Goal: Check status: Check status

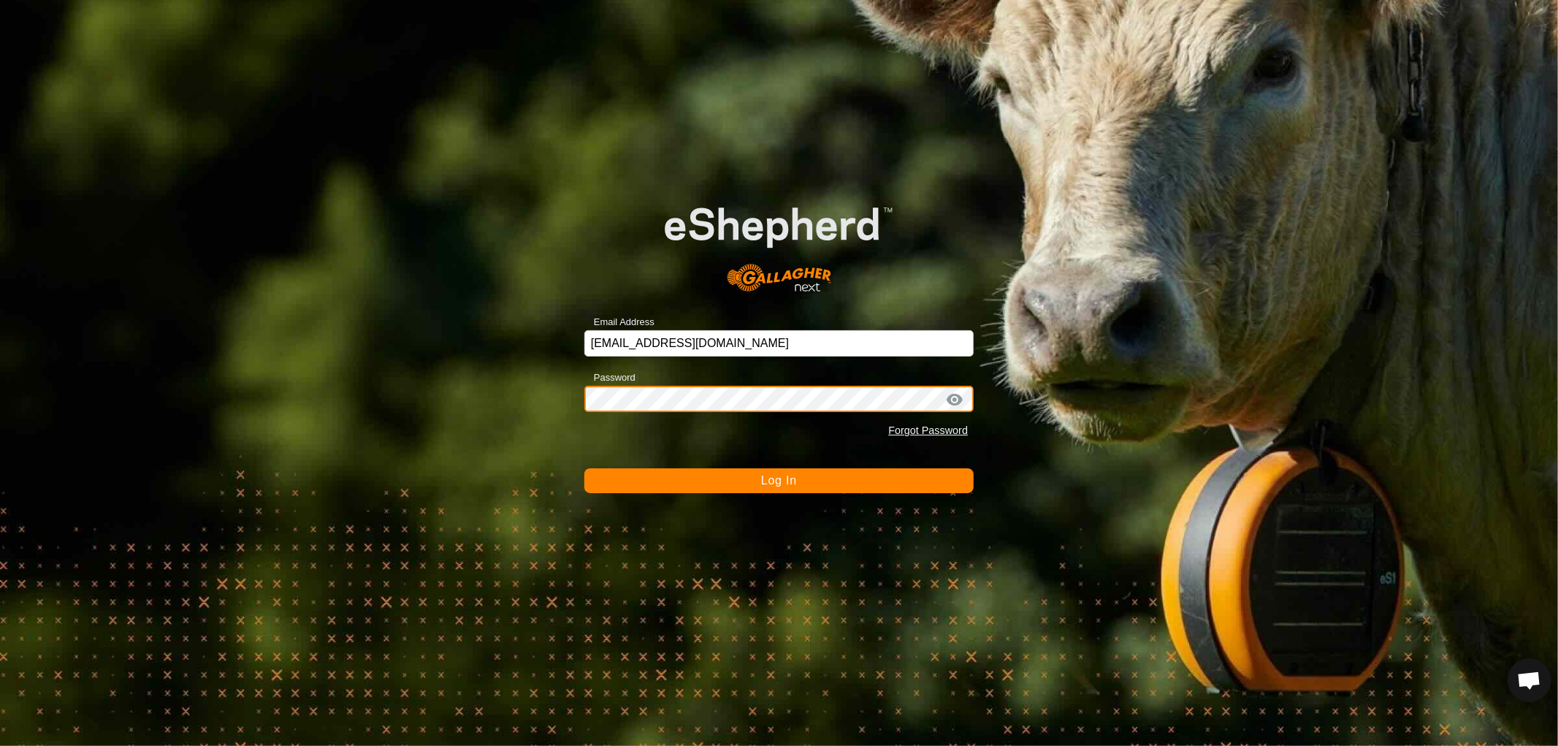
click at [584, 468] on button "Log In" at bounding box center [778, 480] width 389 height 25
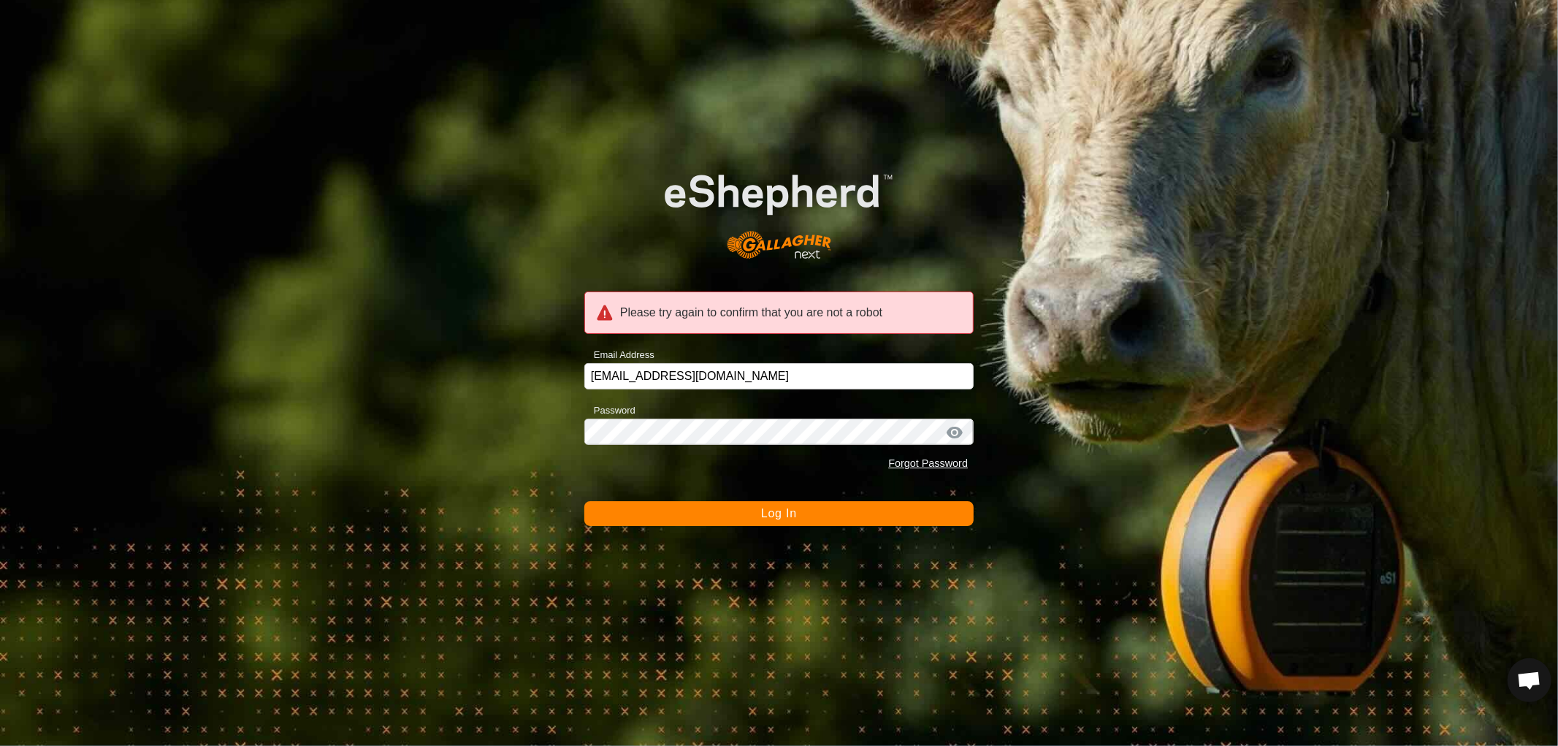
click at [746, 507] on button "Log In" at bounding box center [778, 513] width 389 height 25
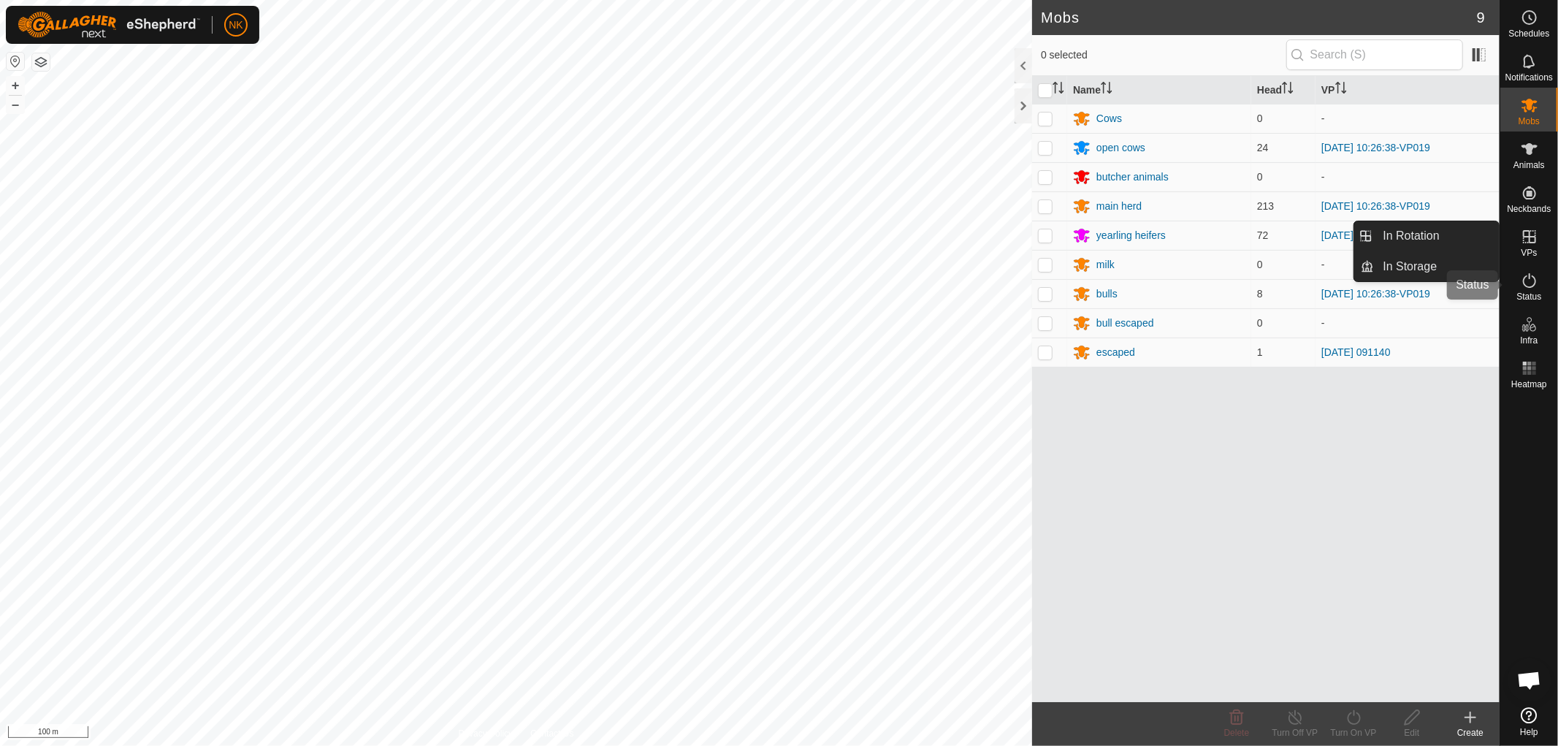
click at [1522, 282] on icon at bounding box center [1530, 281] width 18 height 18
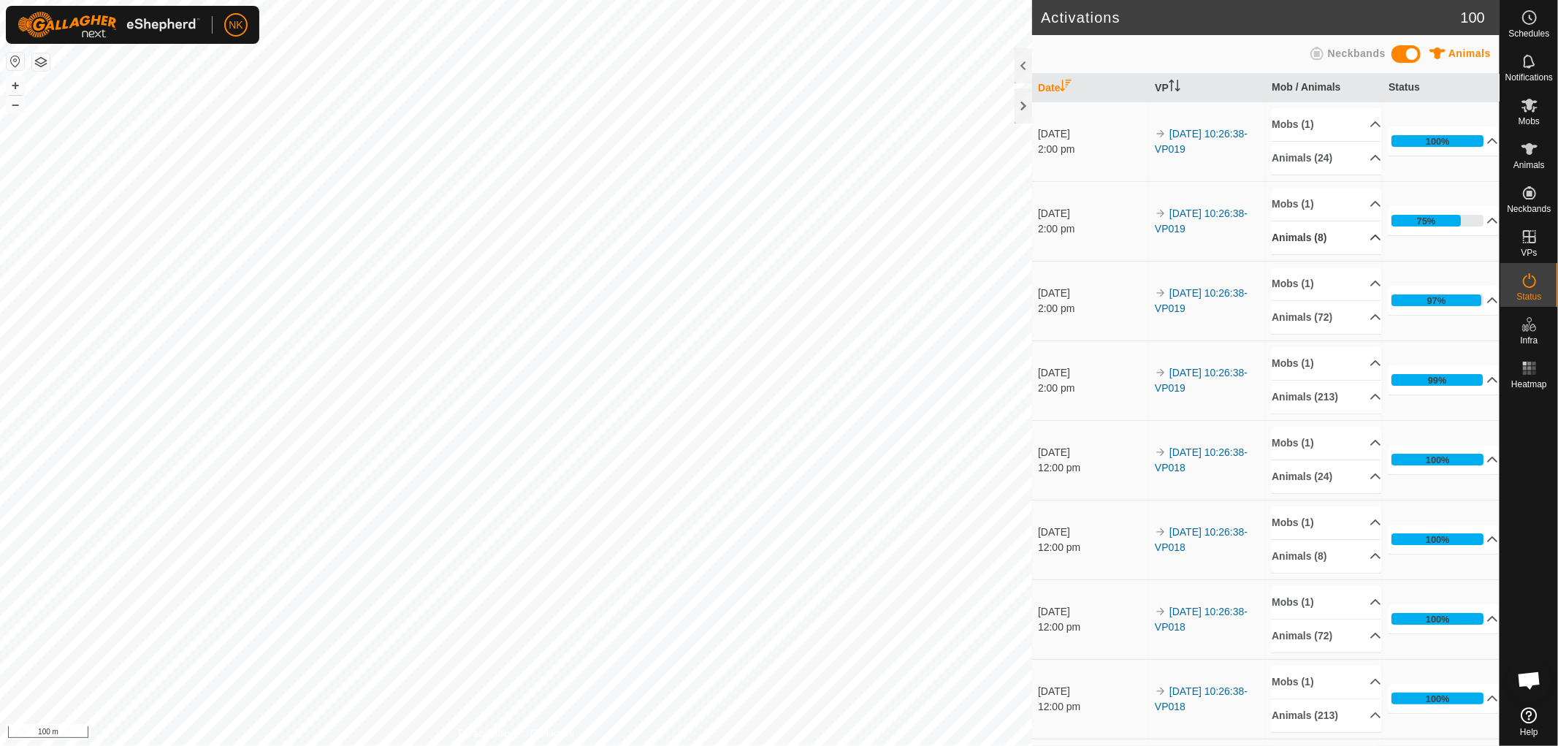
click at [1317, 234] on p-accordion-header "Animals (8)" at bounding box center [1327, 237] width 110 height 33
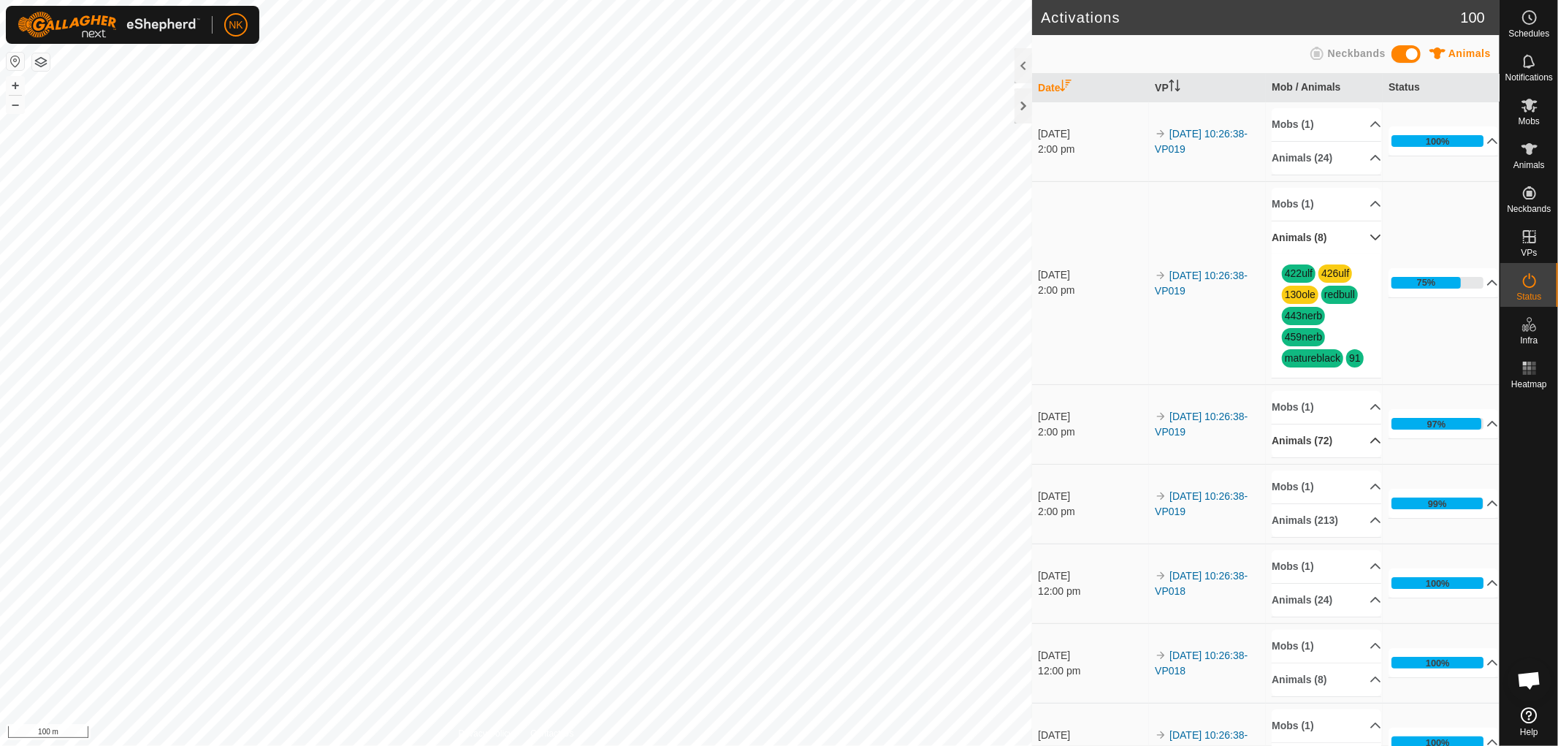
click at [1308, 435] on p-accordion-header "Animals (72)" at bounding box center [1327, 440] width 110 height 33
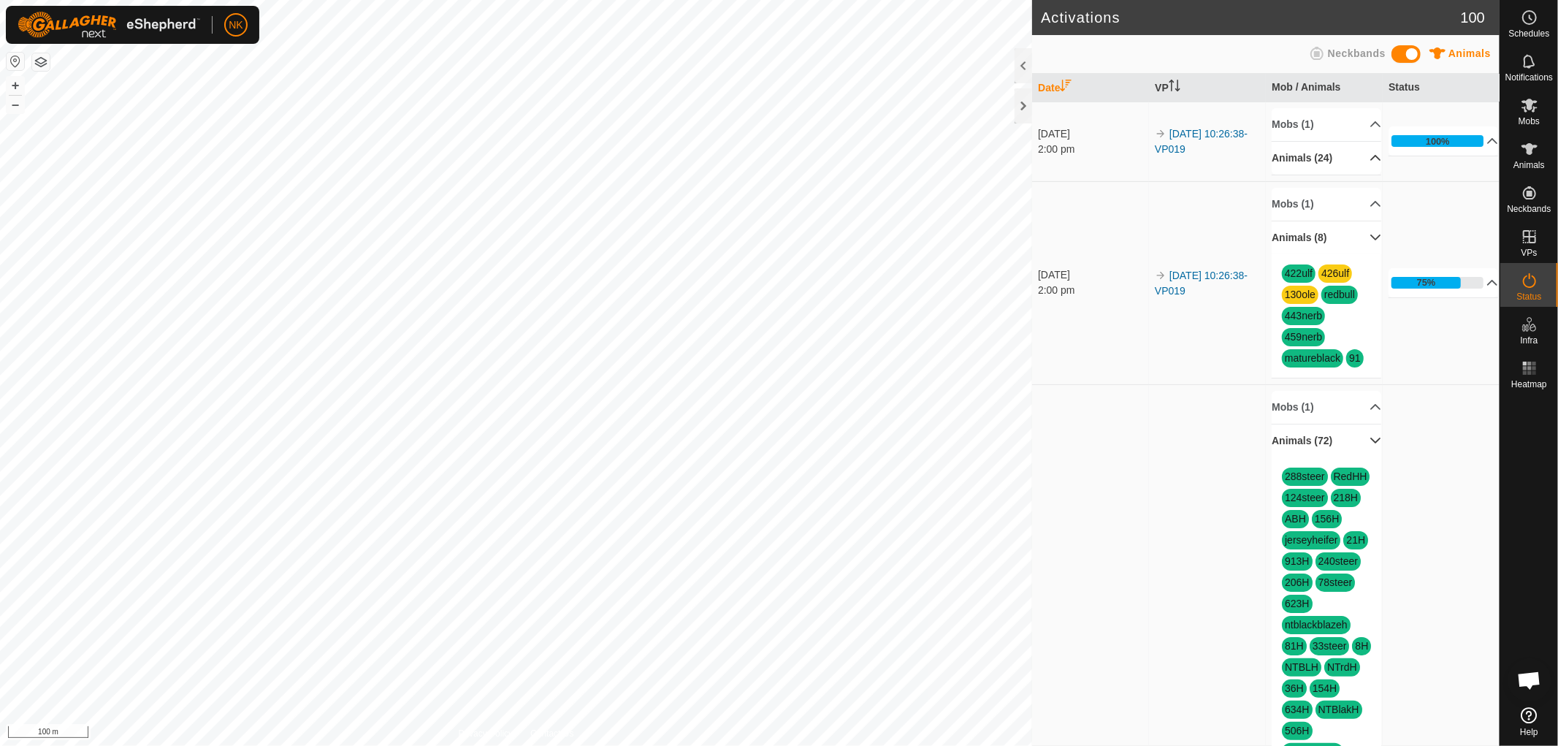
click at [1301, 161] on p-accordion-header "Animals (24)" at bounding box center [1327, 158] width 110 height 33
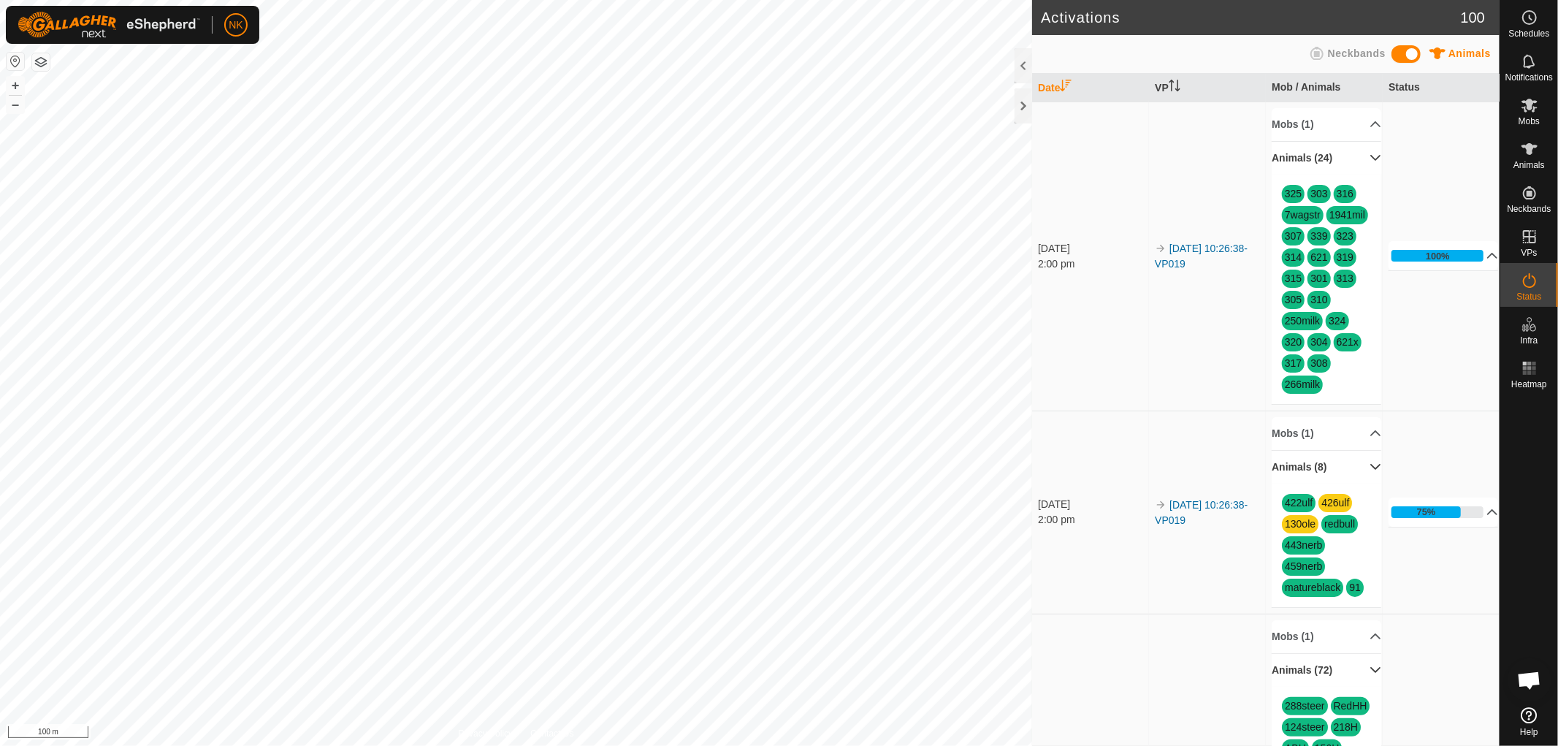
click at [1301, 161] on p-accordion-header "Animals (24)" at bounding box center [1327, 158] width 110 height 33
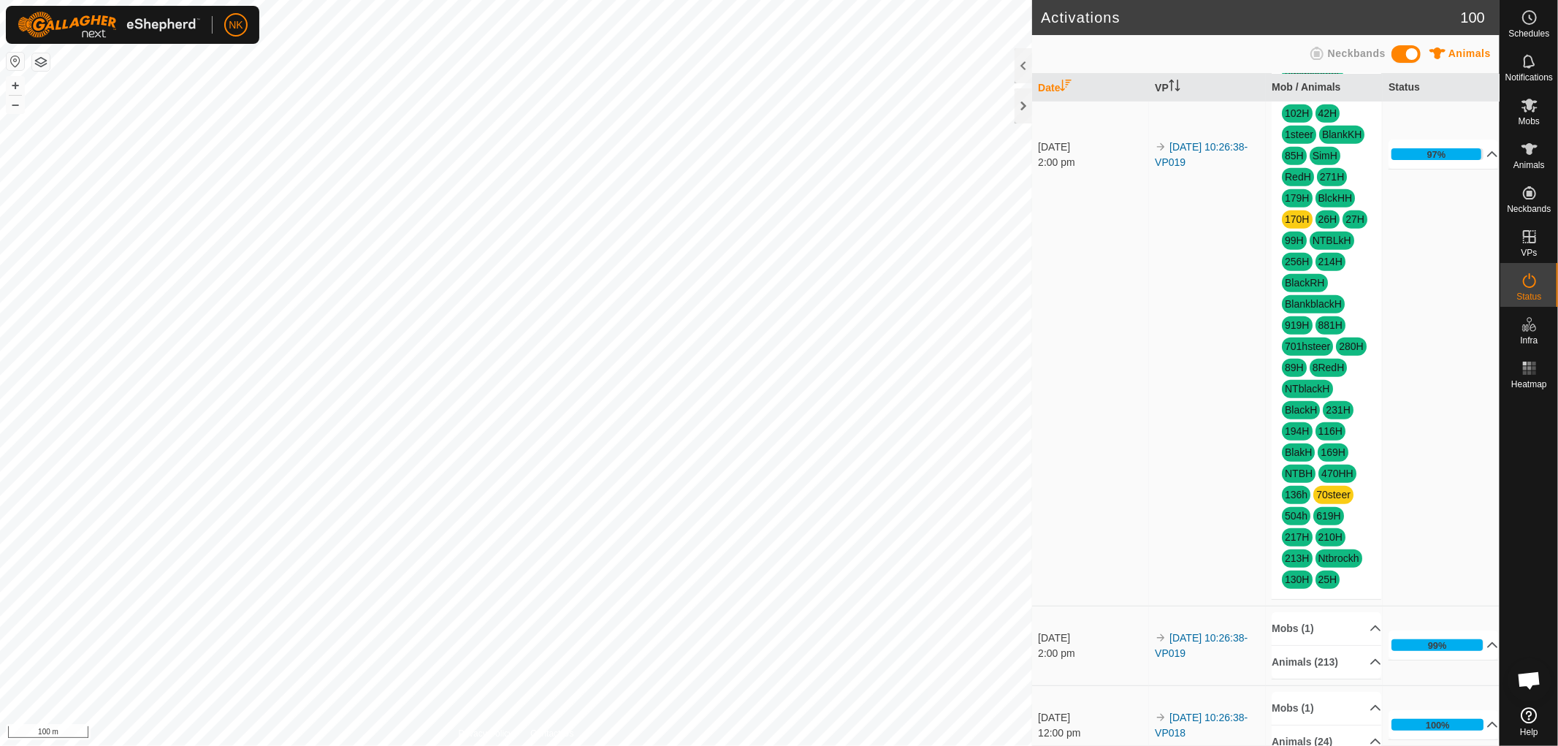
scroll to position [893, 0]
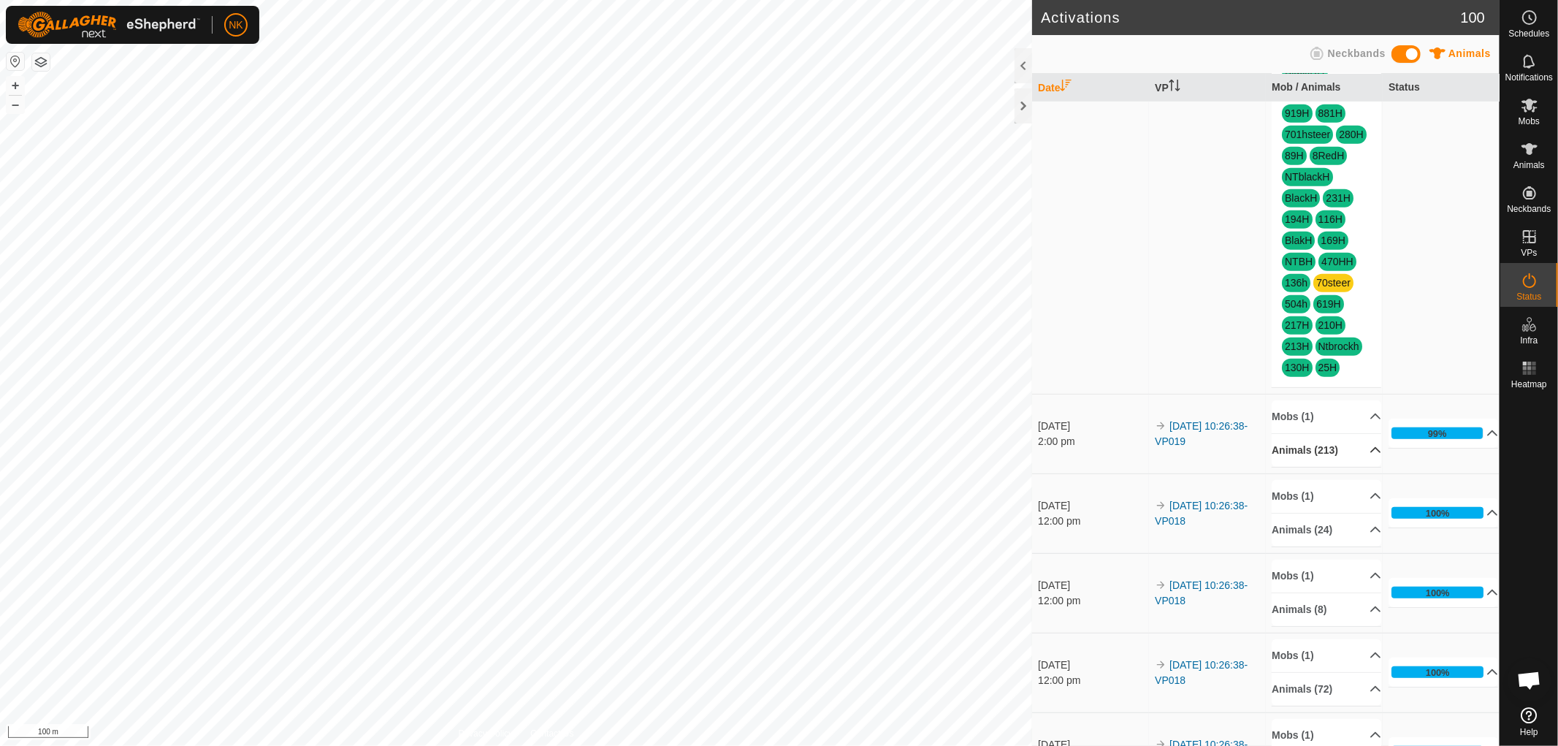
click at [1313, 467] on p-accordion-header "Animals (213)" at bounding box center [1327, 450] width 110 height 33
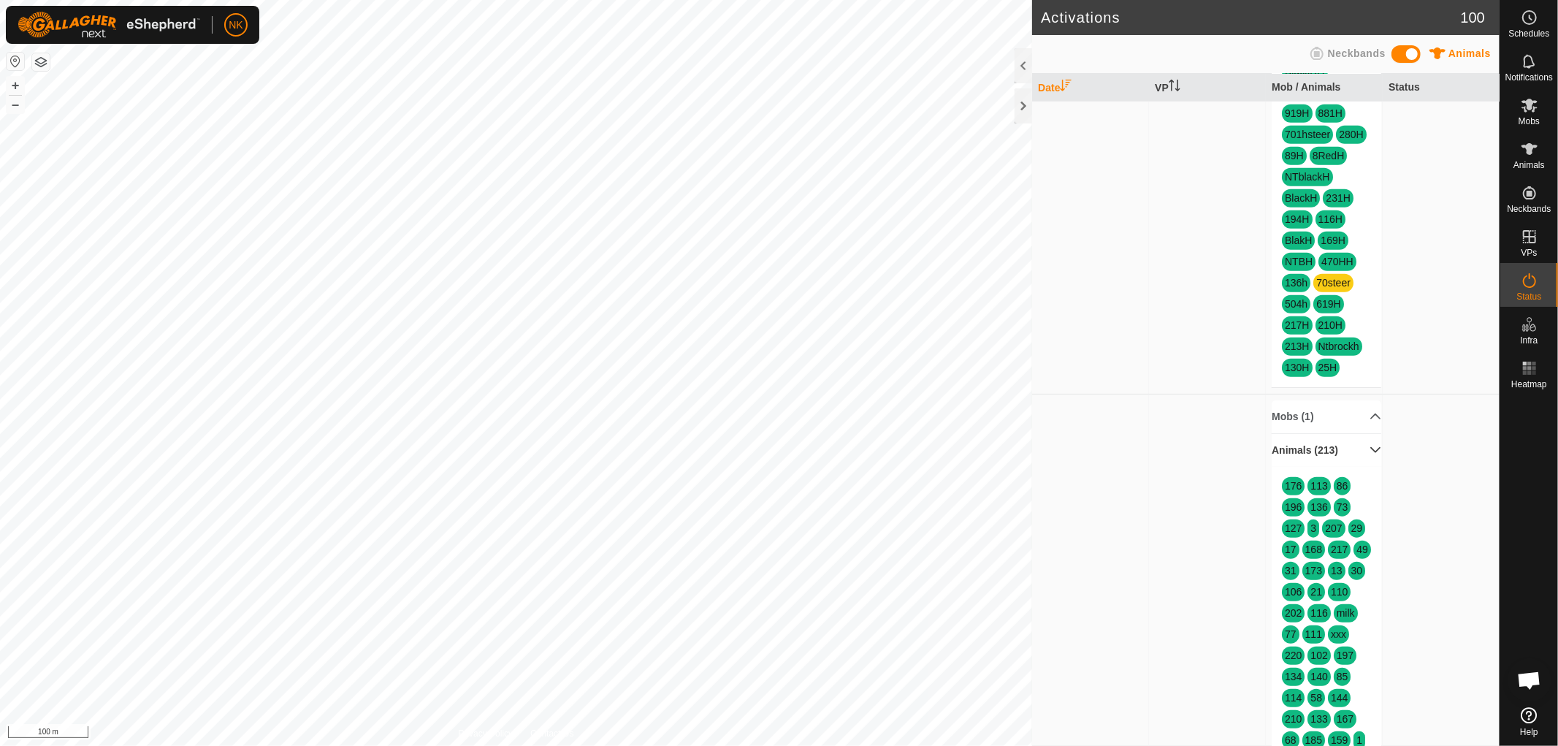
scroll to position [1379, 0]
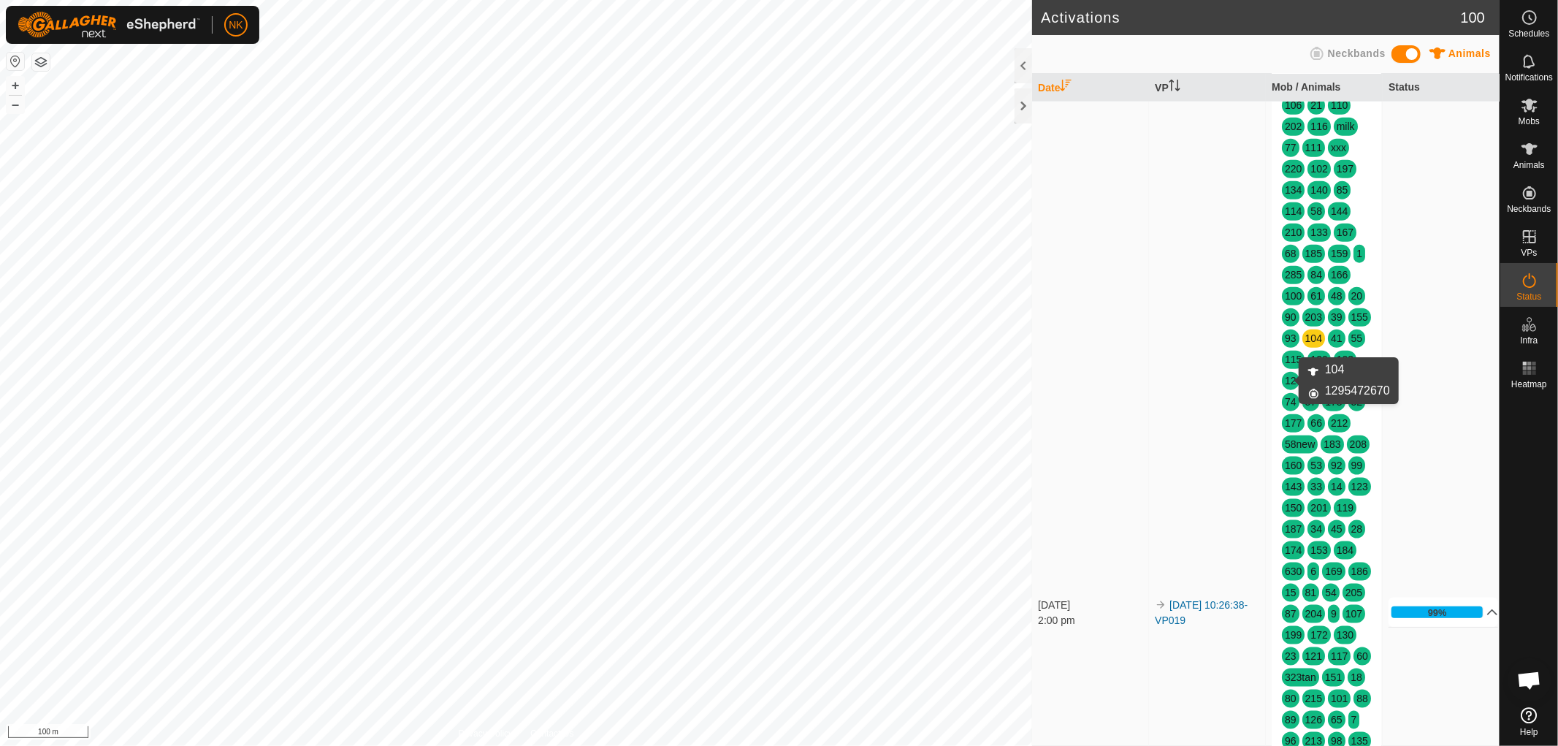
click at [1305, 344] on link "104" at bounding box center [1313, 338] width 17 height 12
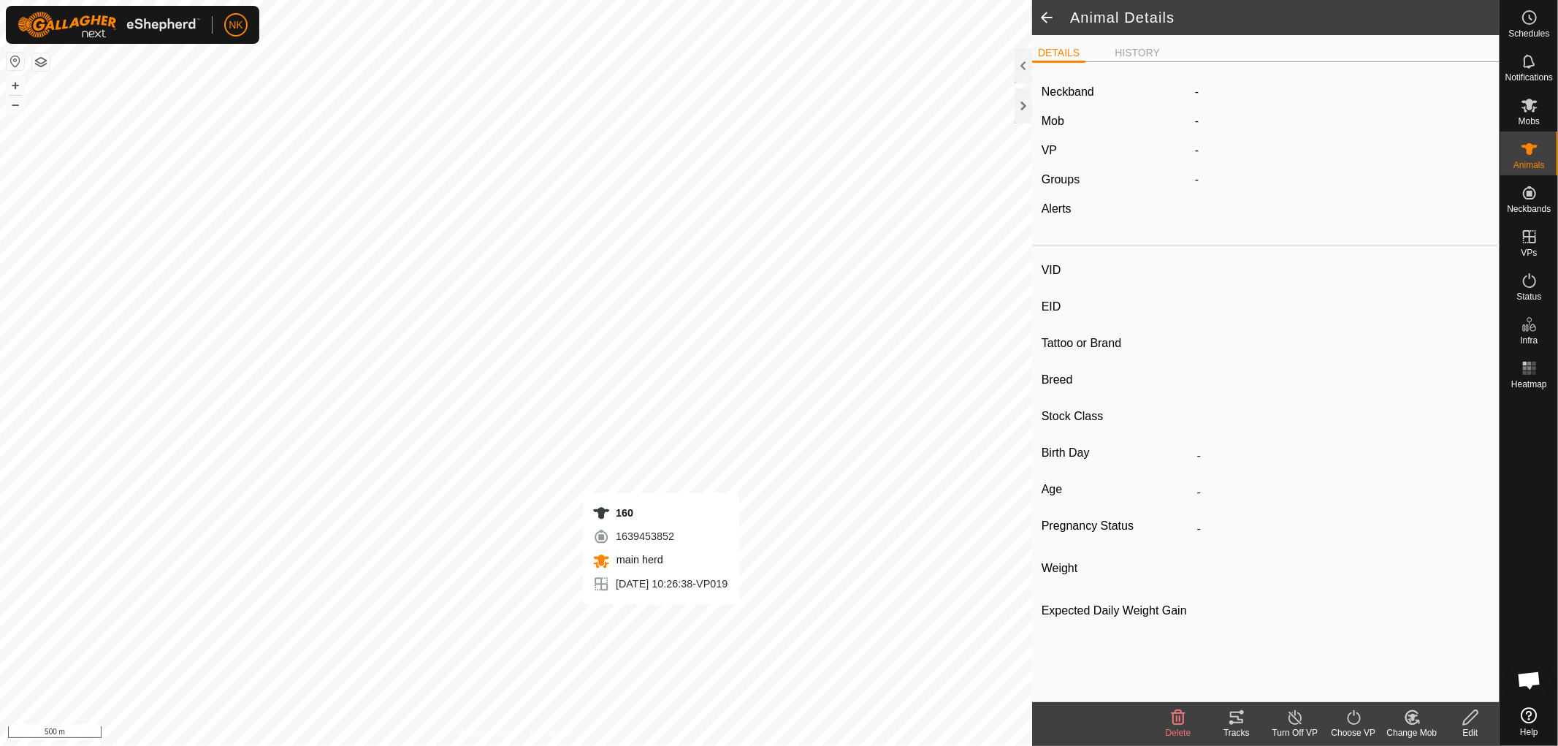
type input "104"
type input "-"
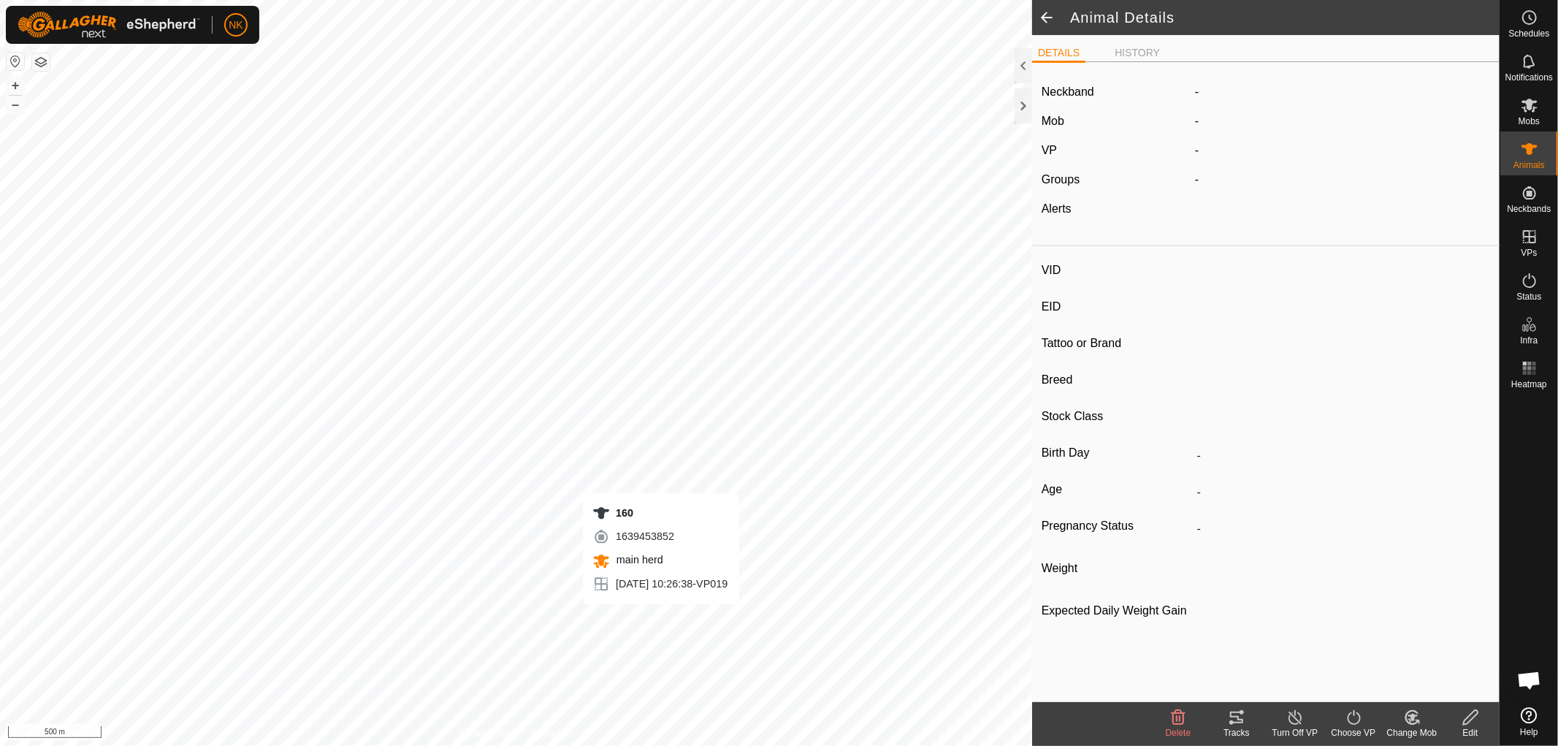
type input "-"
